Goal: Task Accomplishment & Management: Manage account settings

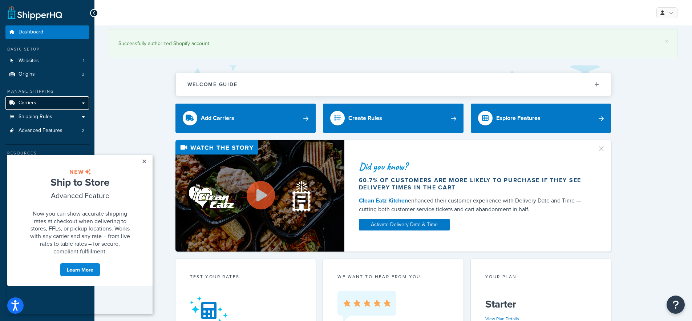
click at [80, 102] on link "Carriers" at bounding box center [47, 102] width 84 height 13
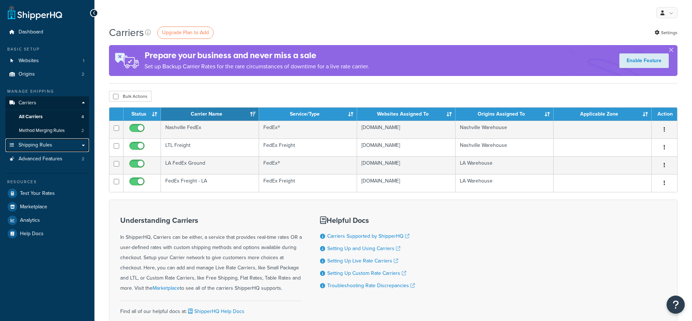
click at [70, 146] on link "Shipping Rules" at bounding box center [47, 144] width 84 height 13
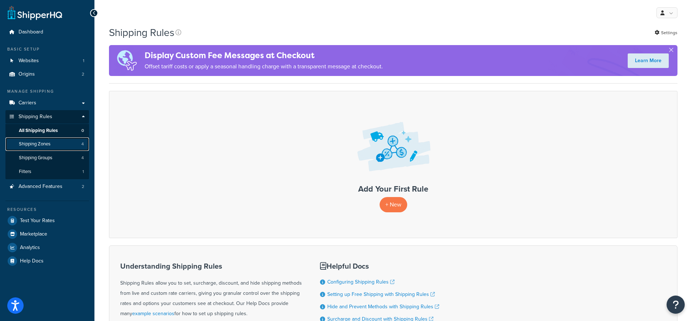
click at [76, 146] on link "Shipping Zones 4" at bounding box center [47, 143] width 84 height 13
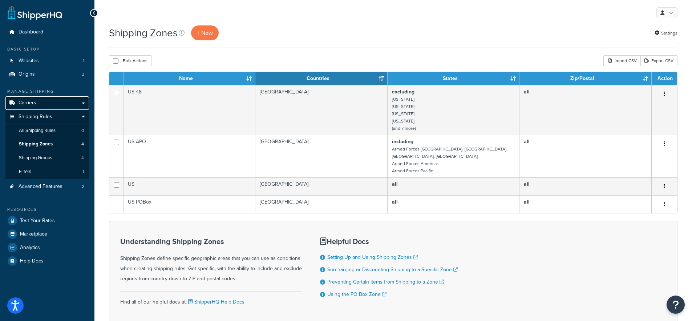
click at [73, 105] on link "Carriers" at bounding box center [47, 102] width 84 height 13
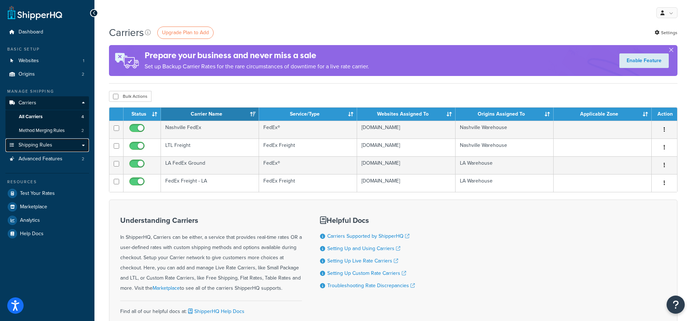
click at [67, 145] on link "Shipping Rules" at bounding box center [47, 144] width 84 height 13
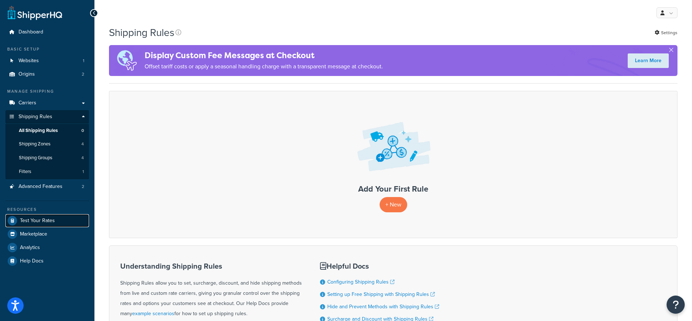
click at [52, 219] on span "Test Your Rates" at bounding box center [37, 221] width 35 height 6
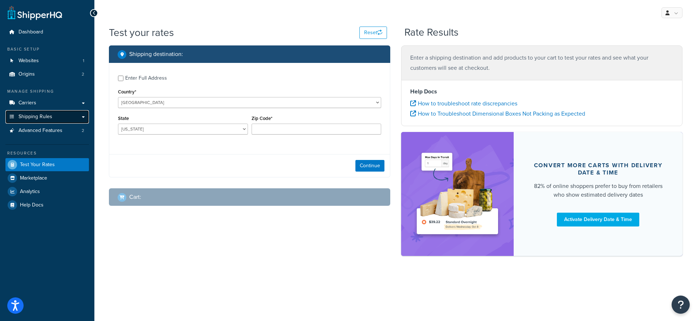
click at [77, 119] on link "Shipping Rules" at bounding box center [47, 116] width 84 height 13
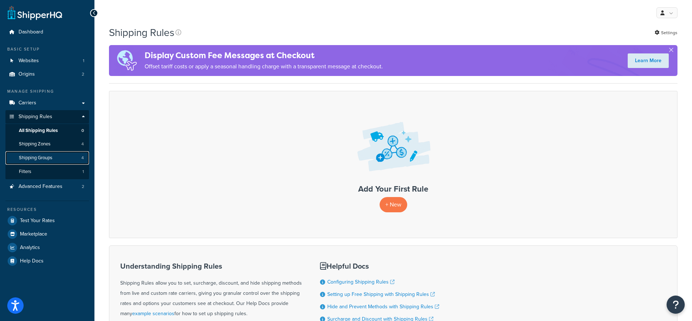
click at [65, 159] on link "Shipping Groups 4" at bounding box center [47, 157] width 84 height 13
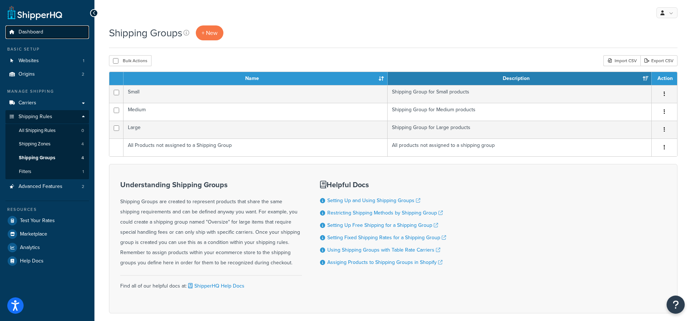
click at [50, 30] on link "Dashboard" at bounding box center [47, 31] width 84 height 13
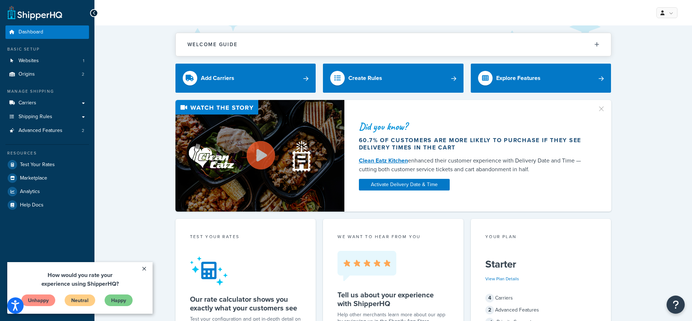
click at [146, 270] on link "×" at bounding box center [144, 268] width 13 height 13
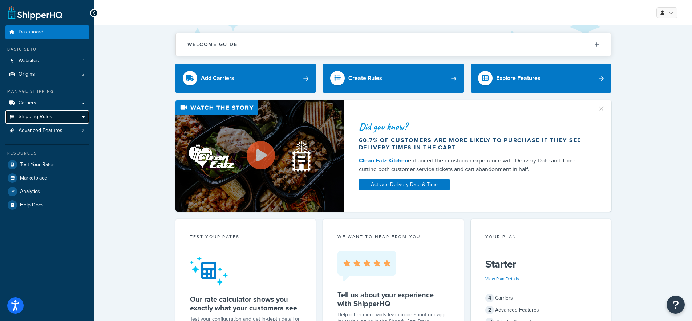
click at [84, 117] on link "Shipping Rules" at bounding box center [47, 116] width 84 height 13
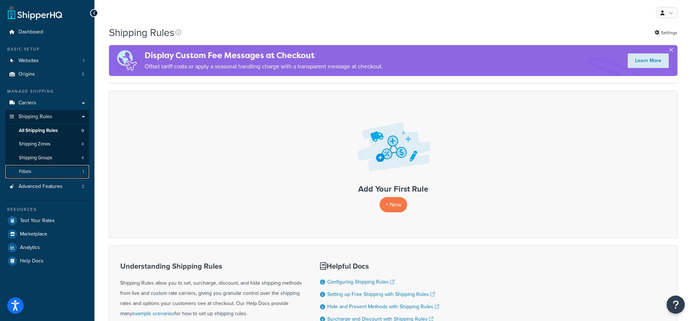
click at [56, 171] on link "Filters 1" at bounding box center [47, 171] width 84 height 13
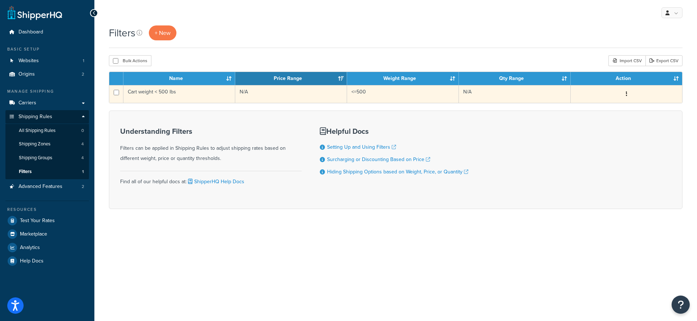
click at [166, 92] on td "Cart weight < 500 lbs" at bounding box center [179, 94] width 112 height 18
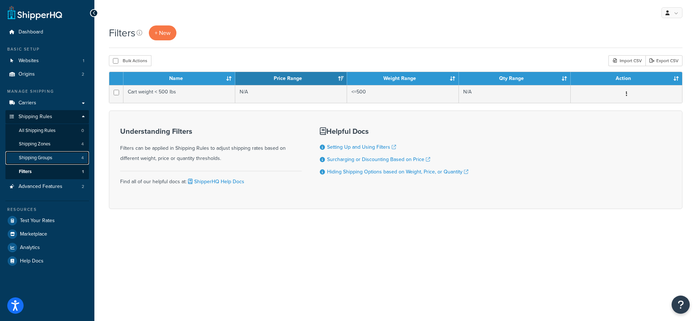
click at [70, 155] on link "Shipping Groups 4" at bounding box center [47, 157] width 84 height 13
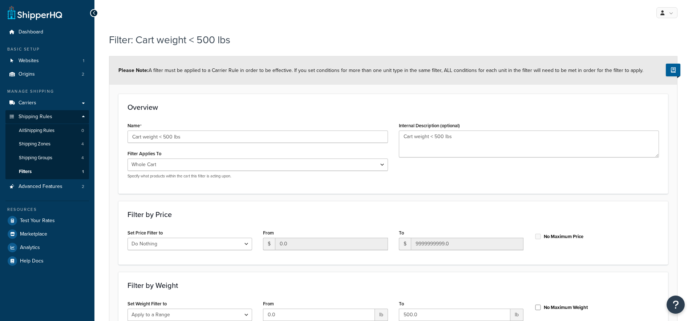
select select "range"
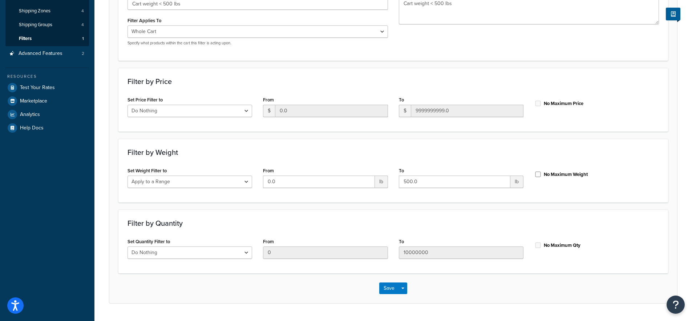
scroll to position [152, 0]
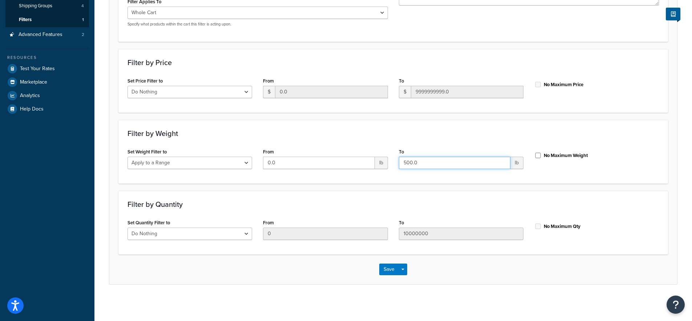
click at [441, 165] on input "500.0" at bounding box center [454, 163] width 111 height 12
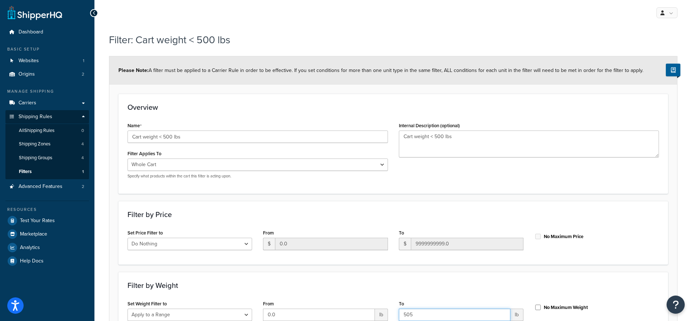
type input "505"
click at [95, 11] on icon at bounding box center [94, 13] width 3 height 5
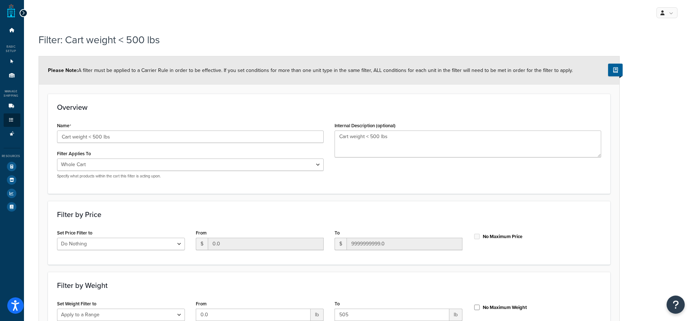
click at [23, 14] on icon at bounding box center [23, 13] width 3 height 5
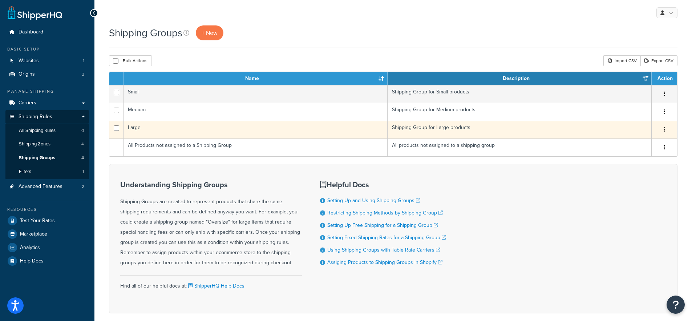
click at [462, 129] on td "Shipping Group for Large products" at bounding box center [519, 130] width 264 height 18
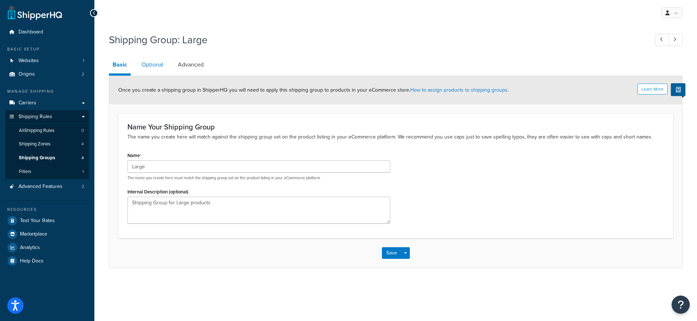
click at [140, 67] on link "Optional" at bounding box center [152, 64] width 29 height 17
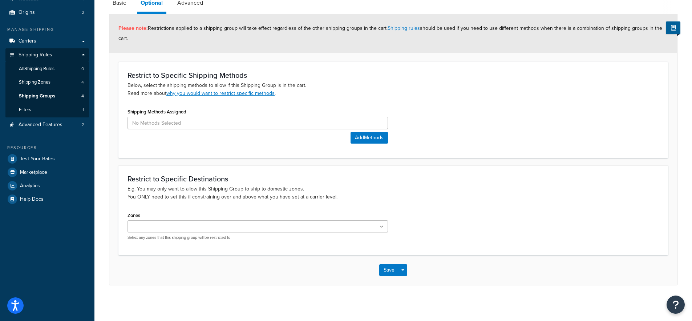
scroll to position [61, 0]
click at [62, 111] on link "Filters 1" at bounding box center [47, 110] width 84 height 13
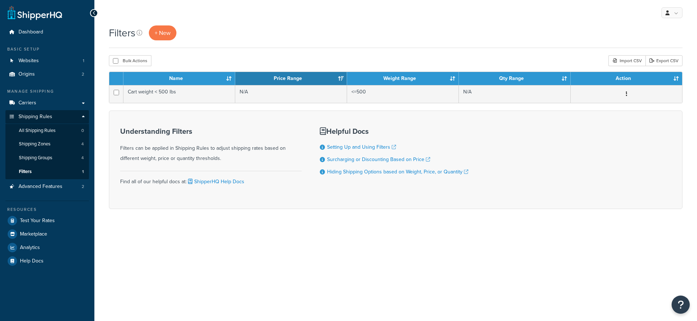
click at [34, 72] on span "Origins" at bounding box center [27, 74] width 16 height 6
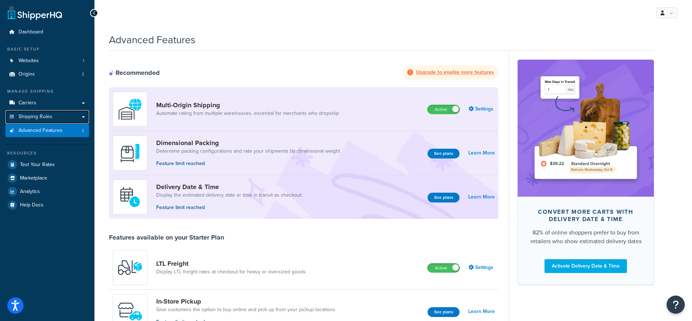
click at [48, 119] on span "Shipping Rules" at bounding box center [36, 117] width 34 height 6
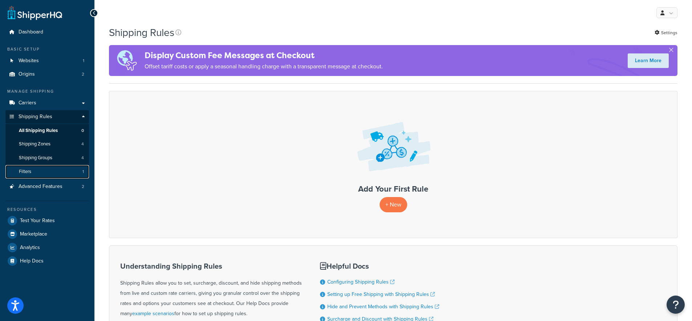
click at [64, 173] on link "Filters 1" at bounding box center [47, 171] width 84 height 13
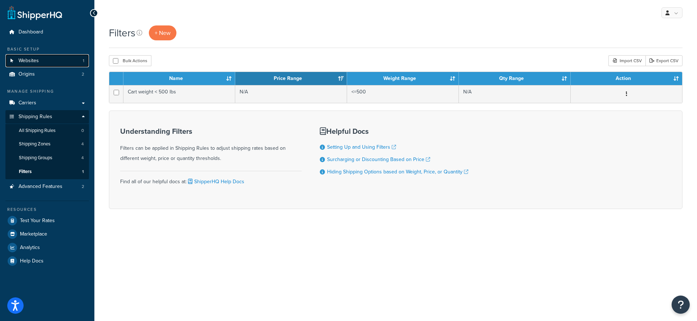
click at [72, 60] on link "Websites 1" at bounding box center [47, 60] width 84 height 13
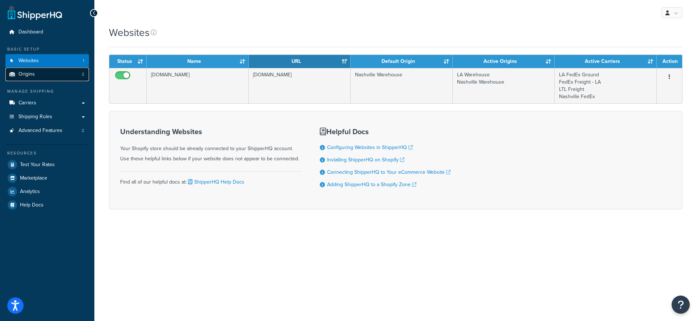
click at [70, 74] on link "Origins 2" at bounding box center [47, 74] width 84 height 13
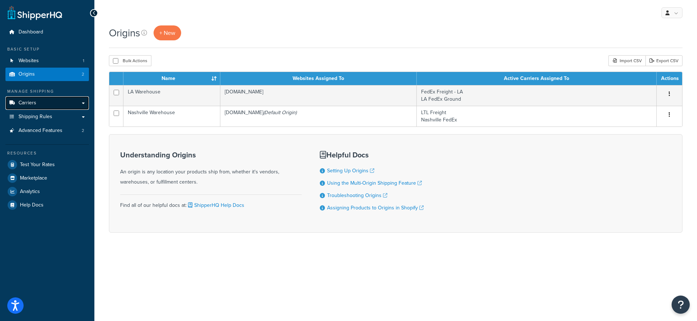
click at [82, 105] on link "Carriers" at bounding box center [47, 102] width 84 height 13
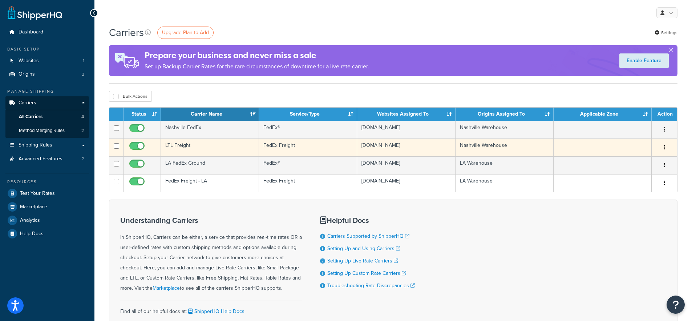
click at [207, 141] on td "LTL Freight" at bounding box center [210, 147] width 98 height 18
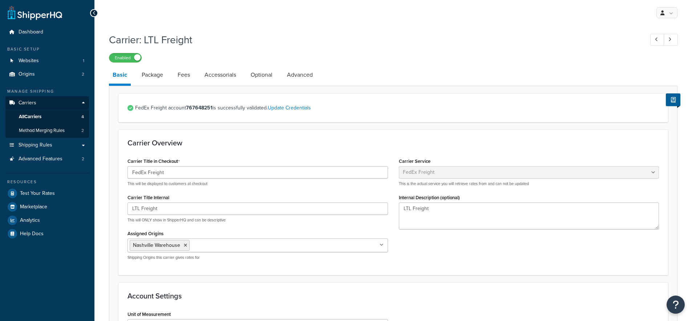
select select "fedExFreight"
click at [159, 78] on link "Package" at bounding box center [152, 74] width 29 height 17
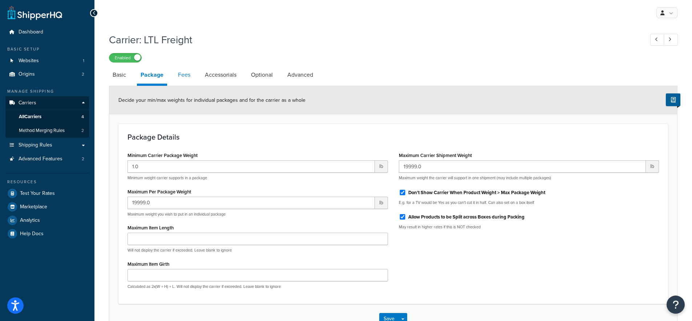
click at [187, 72] on link "Fees" at bounding box center [184, 74] width 20 height 17
select select "AFTER"
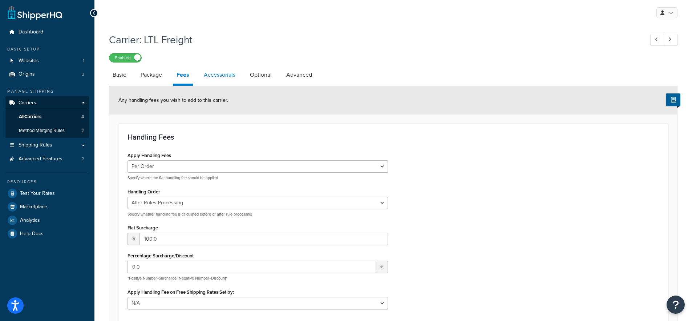
click at [221, 73] on link "Accessorials" at bounding box center [219, 74] width 39 height 17
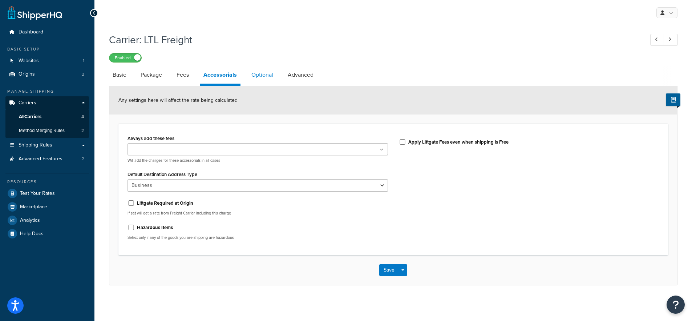
click at [259, 72] on link "Optional" at bounding box center [262, 74] width 29 height 17
select select "60"
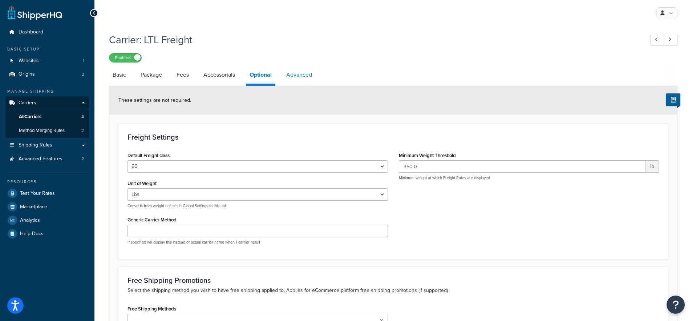
click at [295, 74] on link "Advanced" at bounding box center [299, 74] width 33 height 17
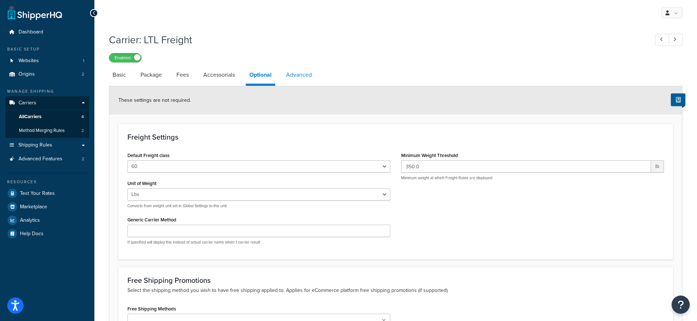
select select "false"
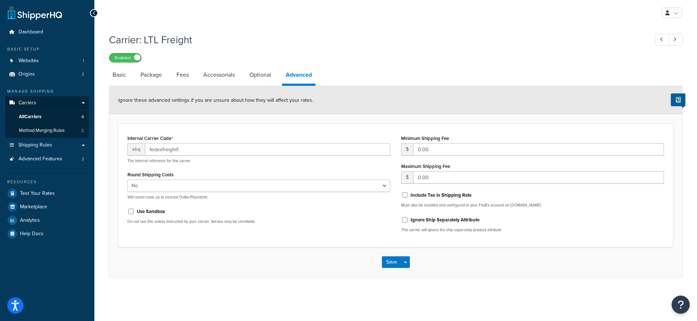
click at [479, 65] on div "Carrier: LTL Freight Enabled Basic Package Fees Accessorials Optional Advanced …" at bounding box center [396, 153] width 574 height 248
